Goal: Task Accomplishment & Management: Manage account settings

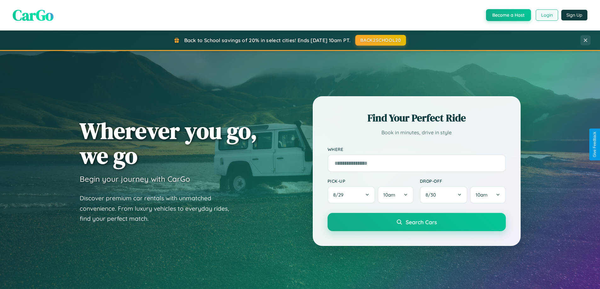
click at [546, 15] on button "Login" at bounding box center [547, 14] width 22 height 11
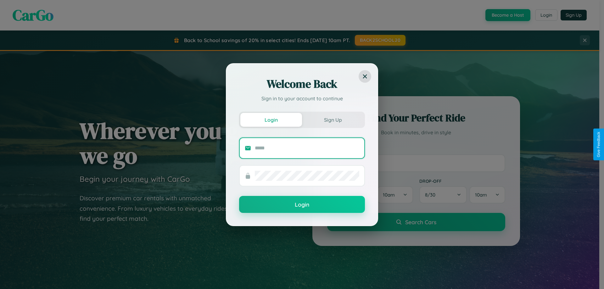
click at [307, 148] on input "text" at bounding box center [307, 148] width 105 height 10
type input "**********"
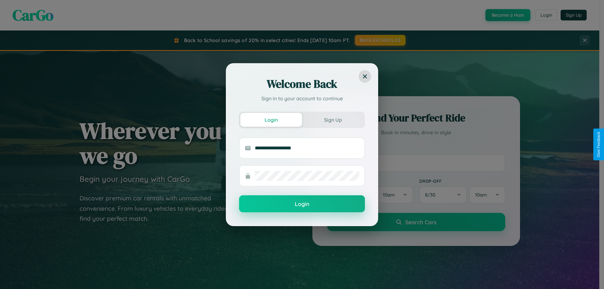
click at [302, 204] on button "Login" at bounding box center [302, 204] width 126 height 17
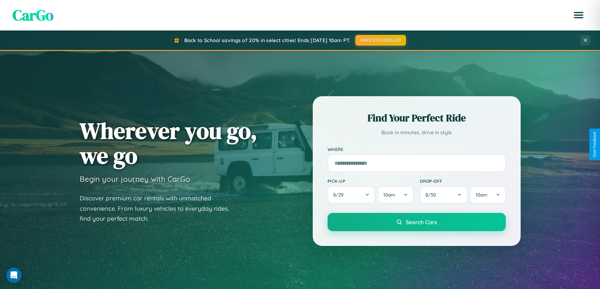
scroll to position [271, 0]
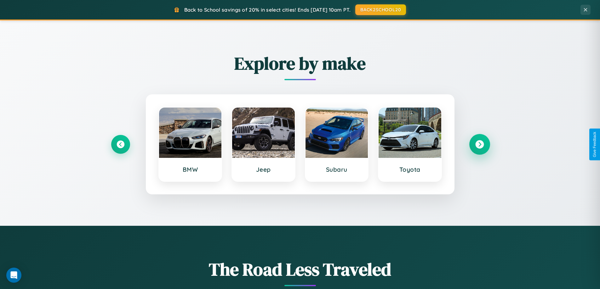
click at [479, 145] on icon at bounding box center [479, 144] width 9 height 9
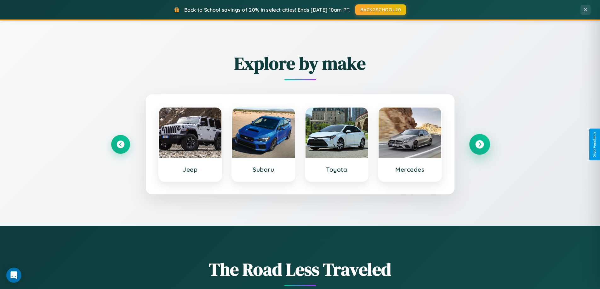
click at [479, 145] on icon at bounding box center [479, 144] width 9 height 9
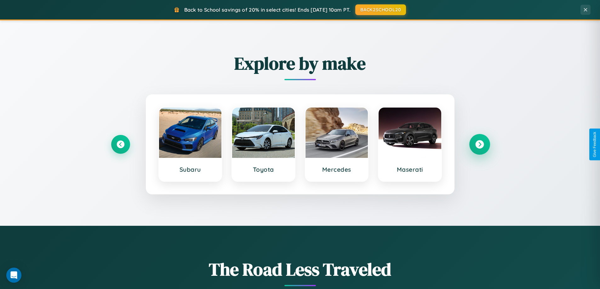
click at [479, 145] on icon at bounding box center [479, 144] width 9 height 9
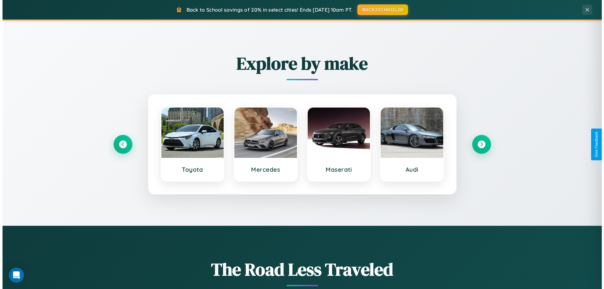
scroll to position [0, 0]
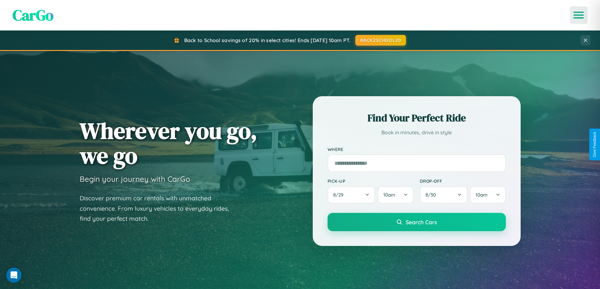
click at [578, 15] on icon "Open menu" at bounding box center [578, 15] width 9 height 6
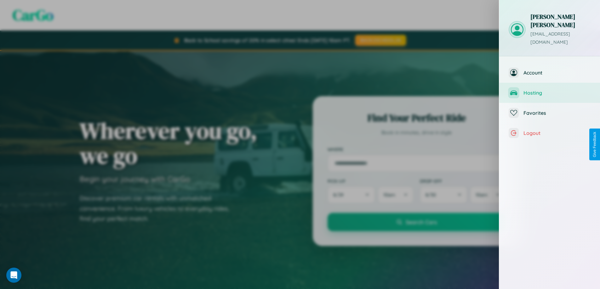
click at [549, 90] on span "Hosting" at bounding box center [556, 93] width 67 height 6
